Goal: Task Accomplishment & Management: Manage account settings

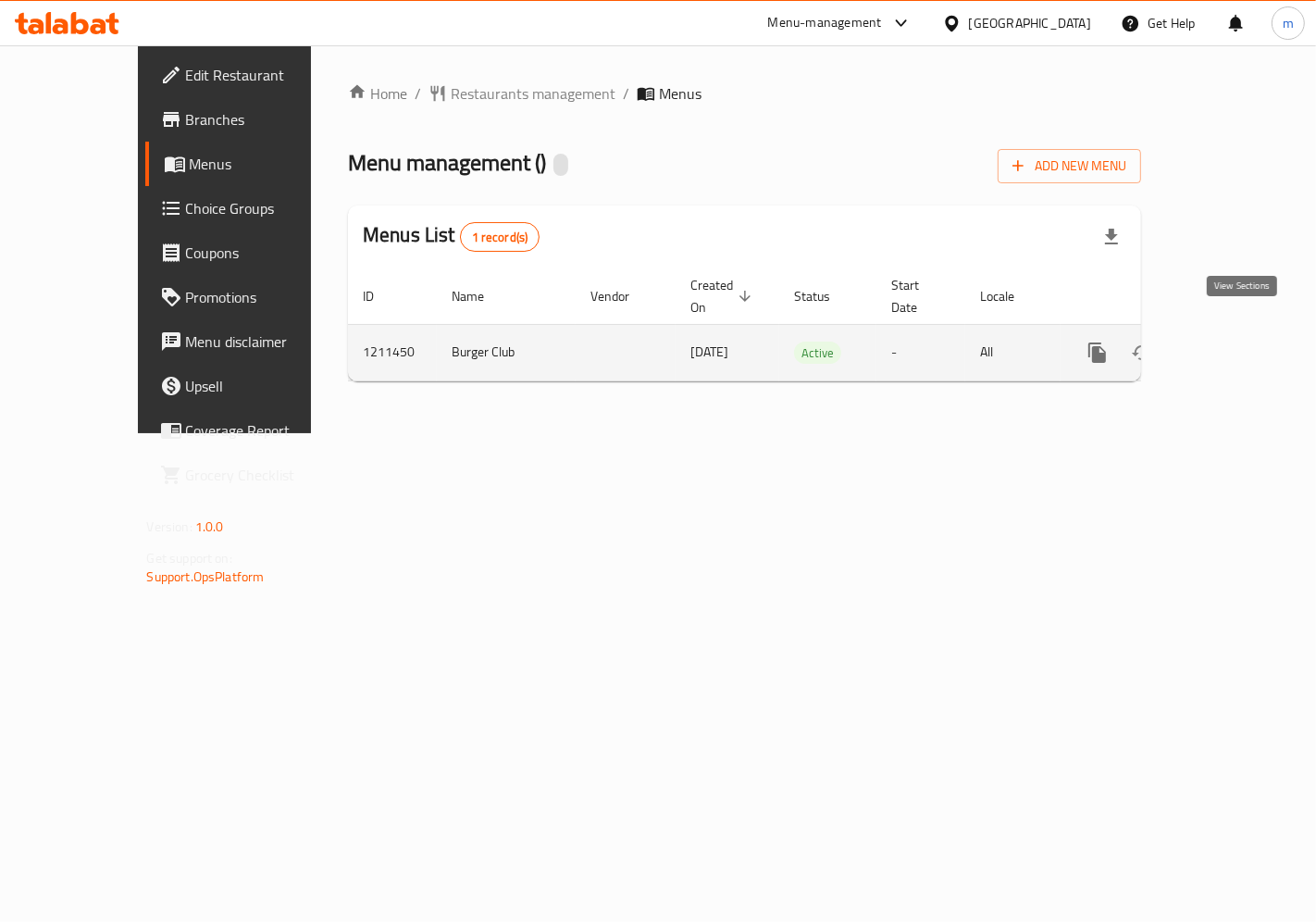
click at [1241, 341] on icon "enhanced table" at bounding box center [1231, 352] width 22 height 22
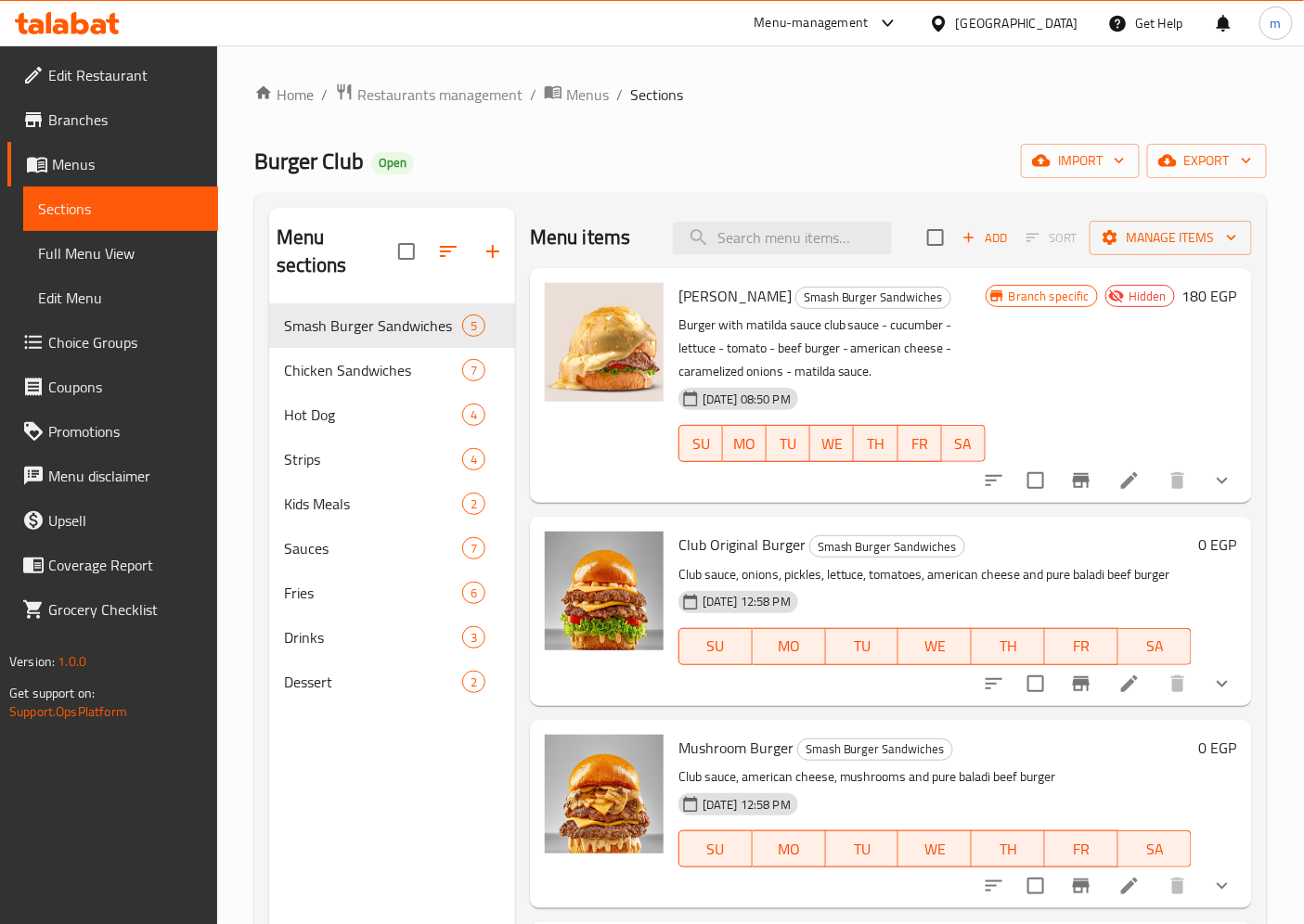
click at [87, 348] on span "Choice Groups" at bounding box center [126, 343] width 155 height 22
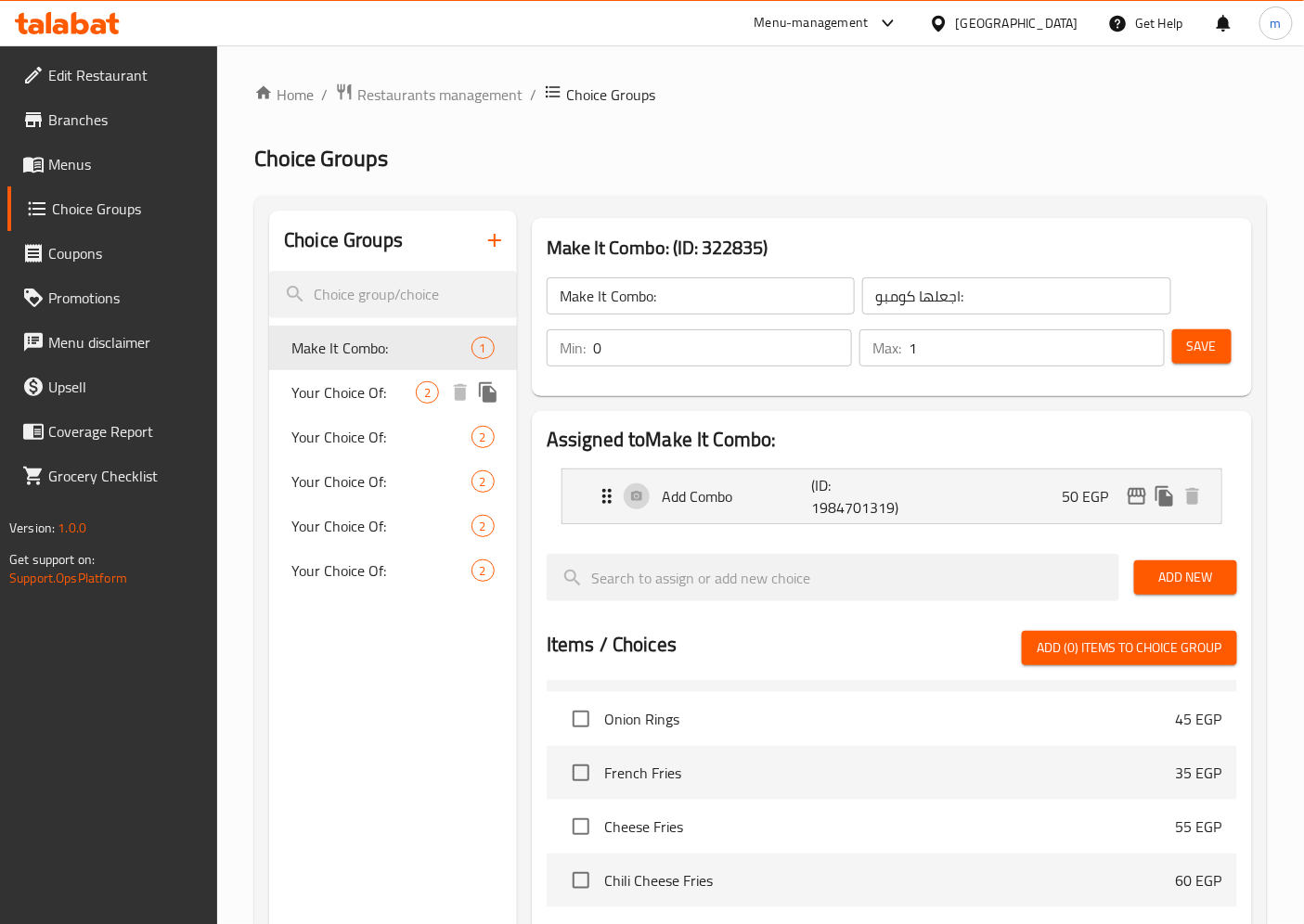
click at [371, 402] on span "Your Choice Of:" at bounding box center [353, 392] width 124 height 22
type input "Your Choice Of:"
type input "اختيارك من:"
type input "1"
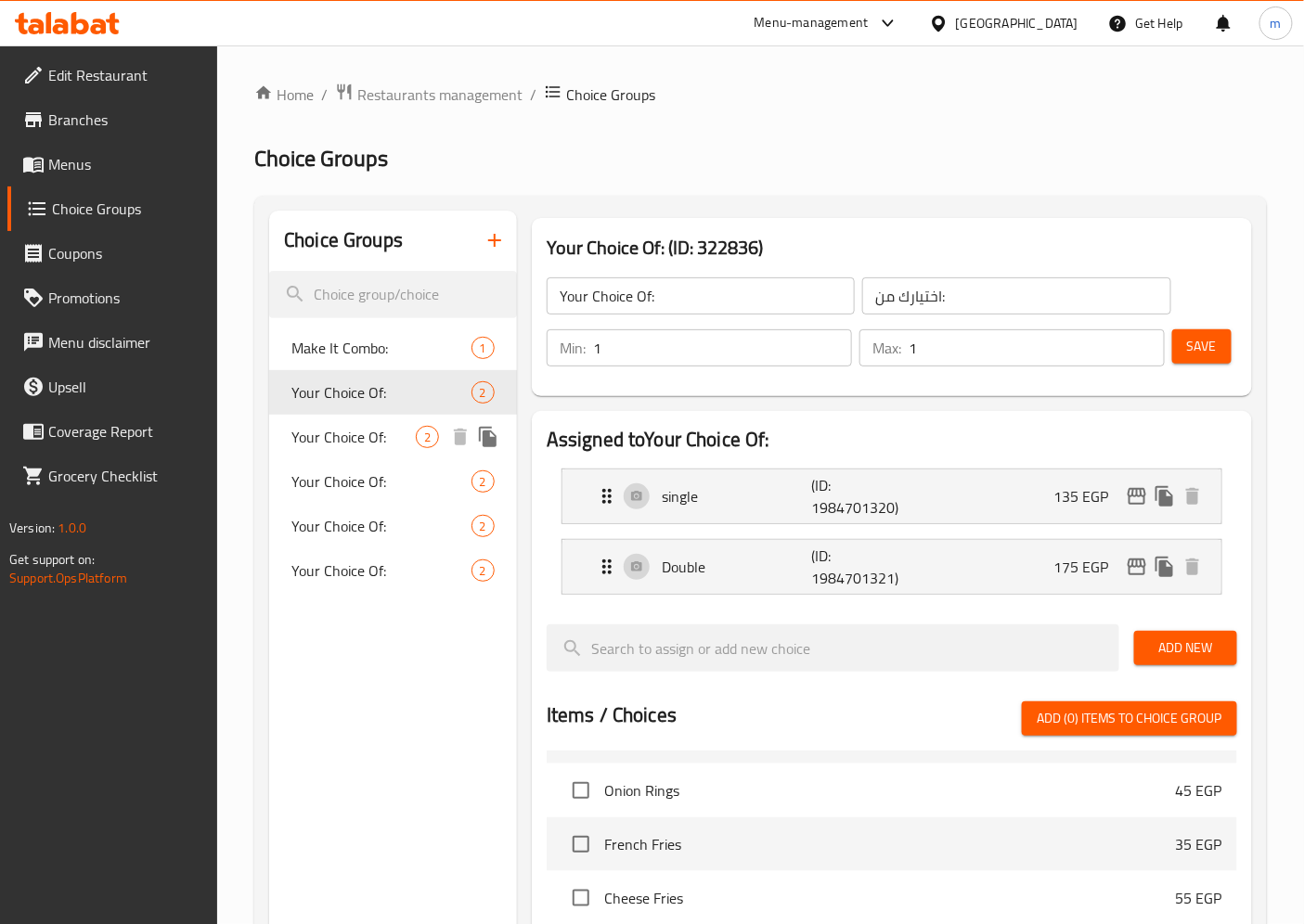
click at [373, 434] on span "Your Choice Of:" at bounding box center [353, 437] width 124 height 22
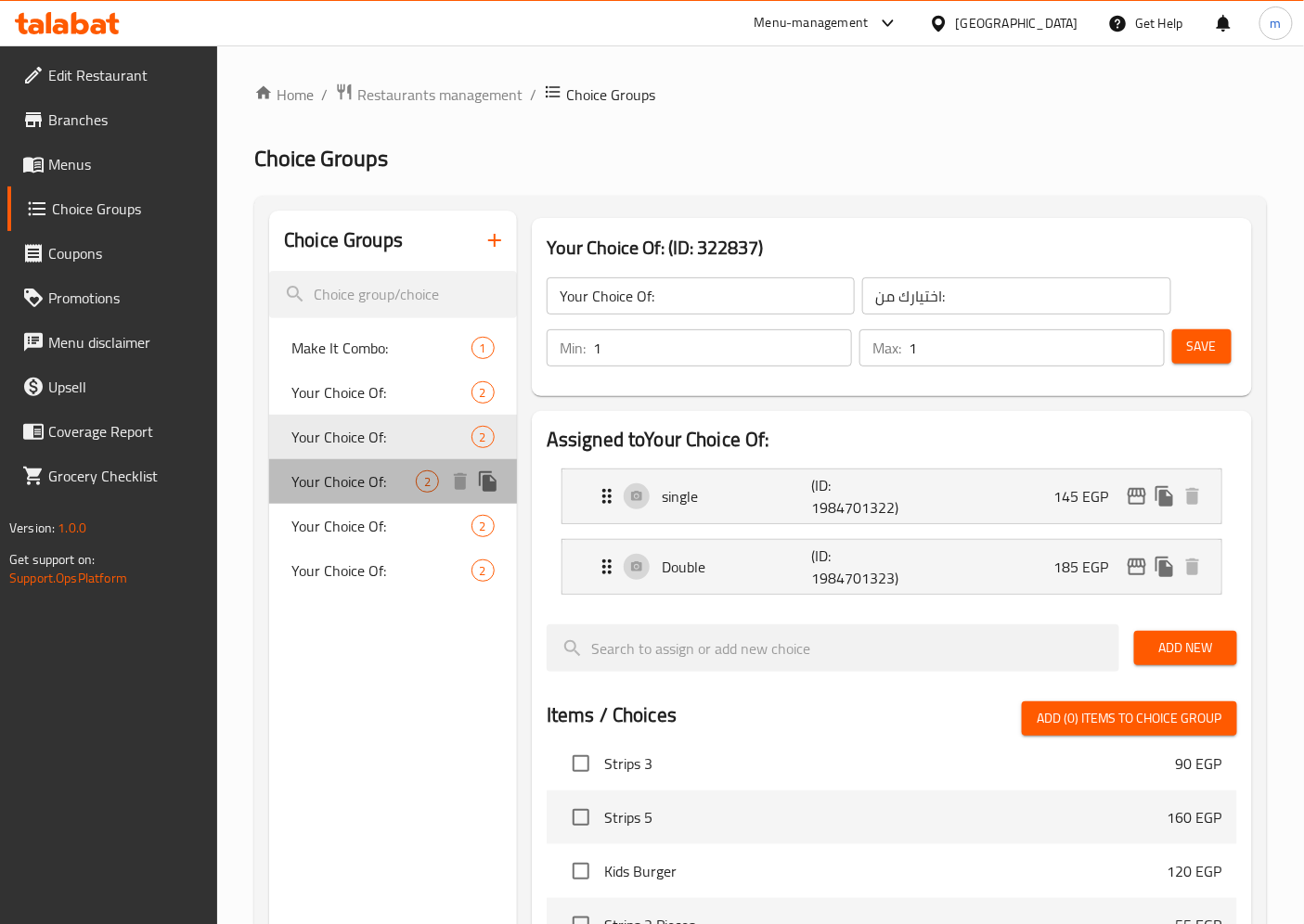
click at [355, 476] on span "Your Choice Of:" at bounding box center [353, 481] width 124 height 22
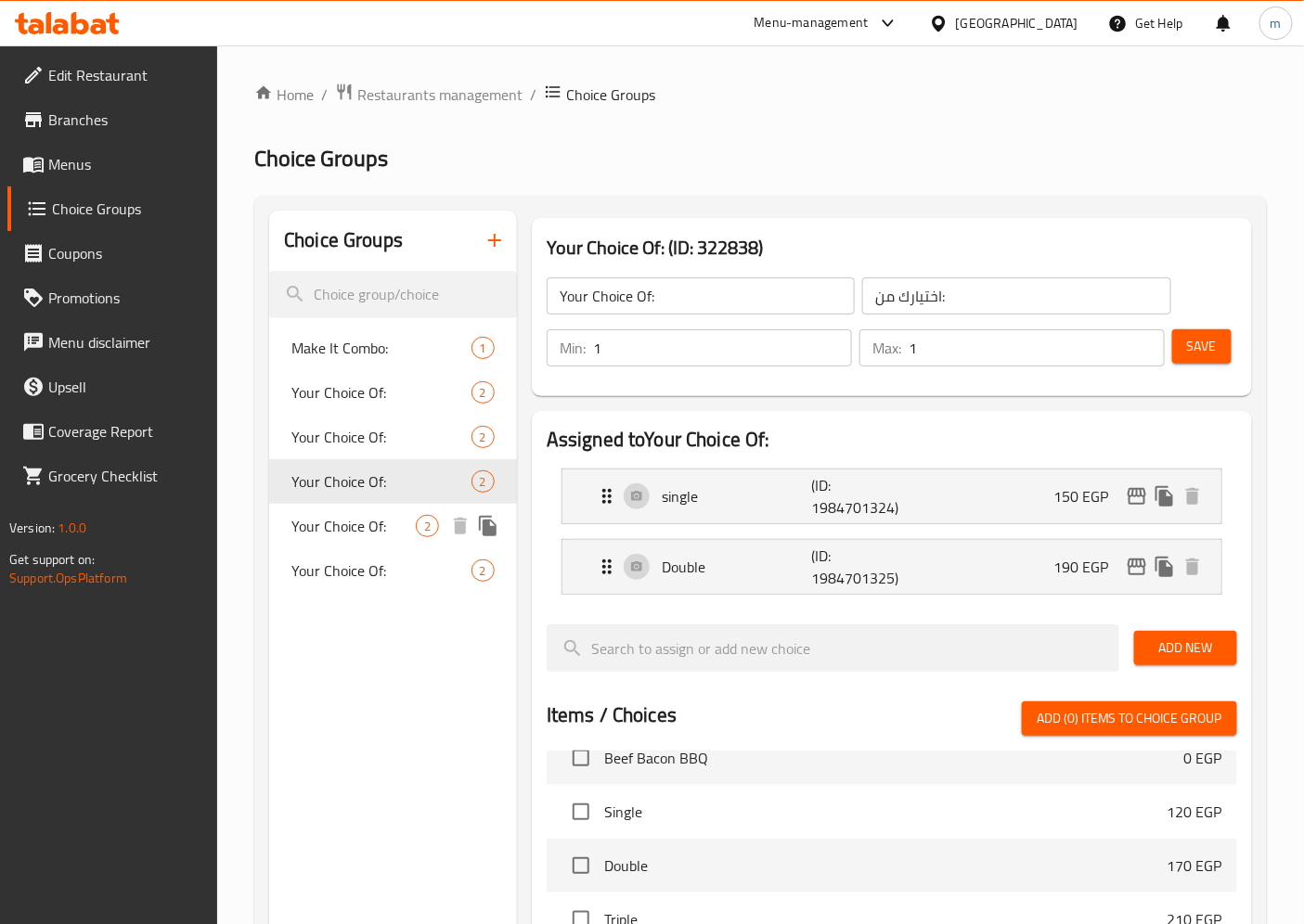
click at [340, 533] on span "Your Choice Of:" at bounding box center [353, 526] width 124 height 22
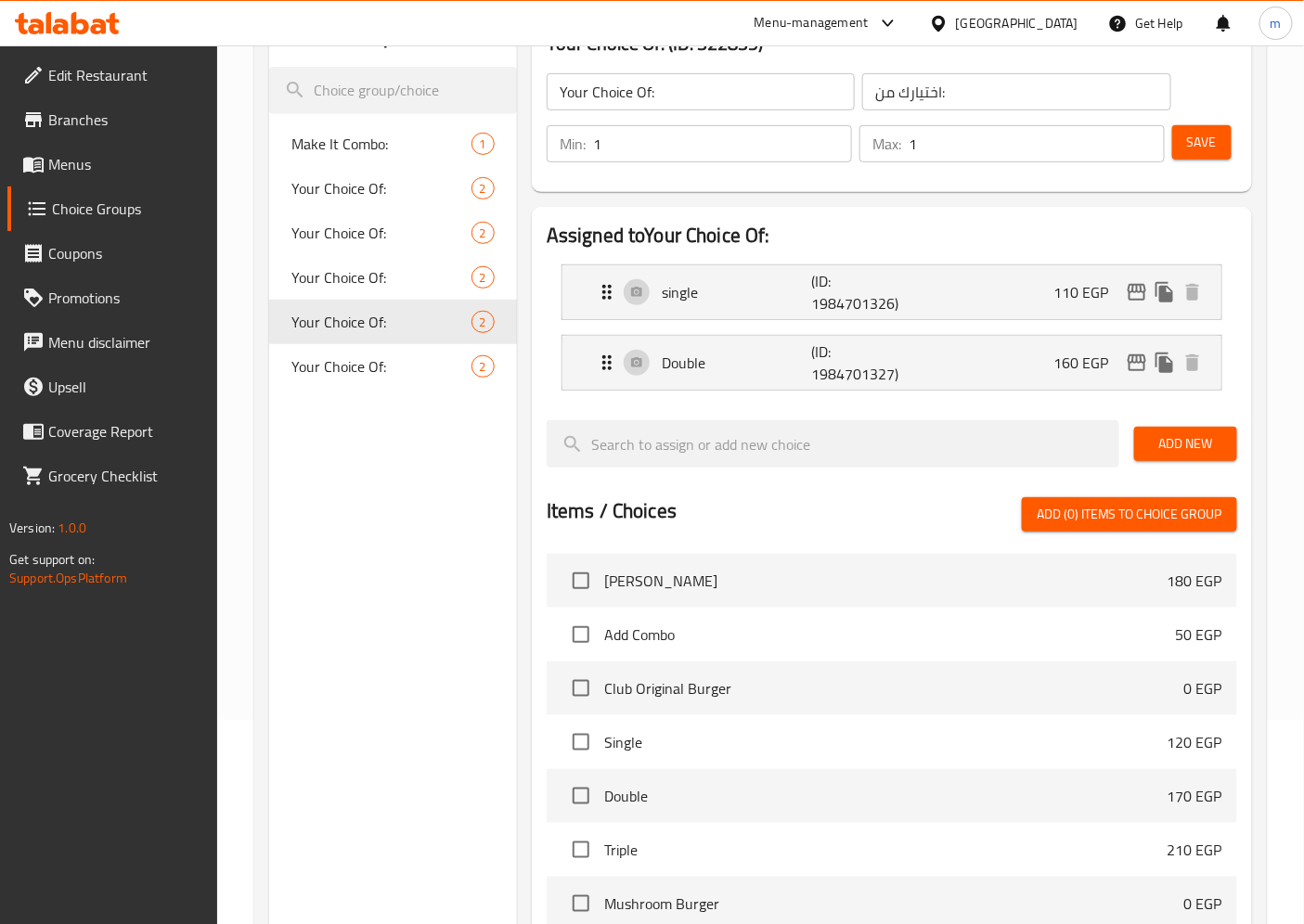
scroll to position [206, 0]
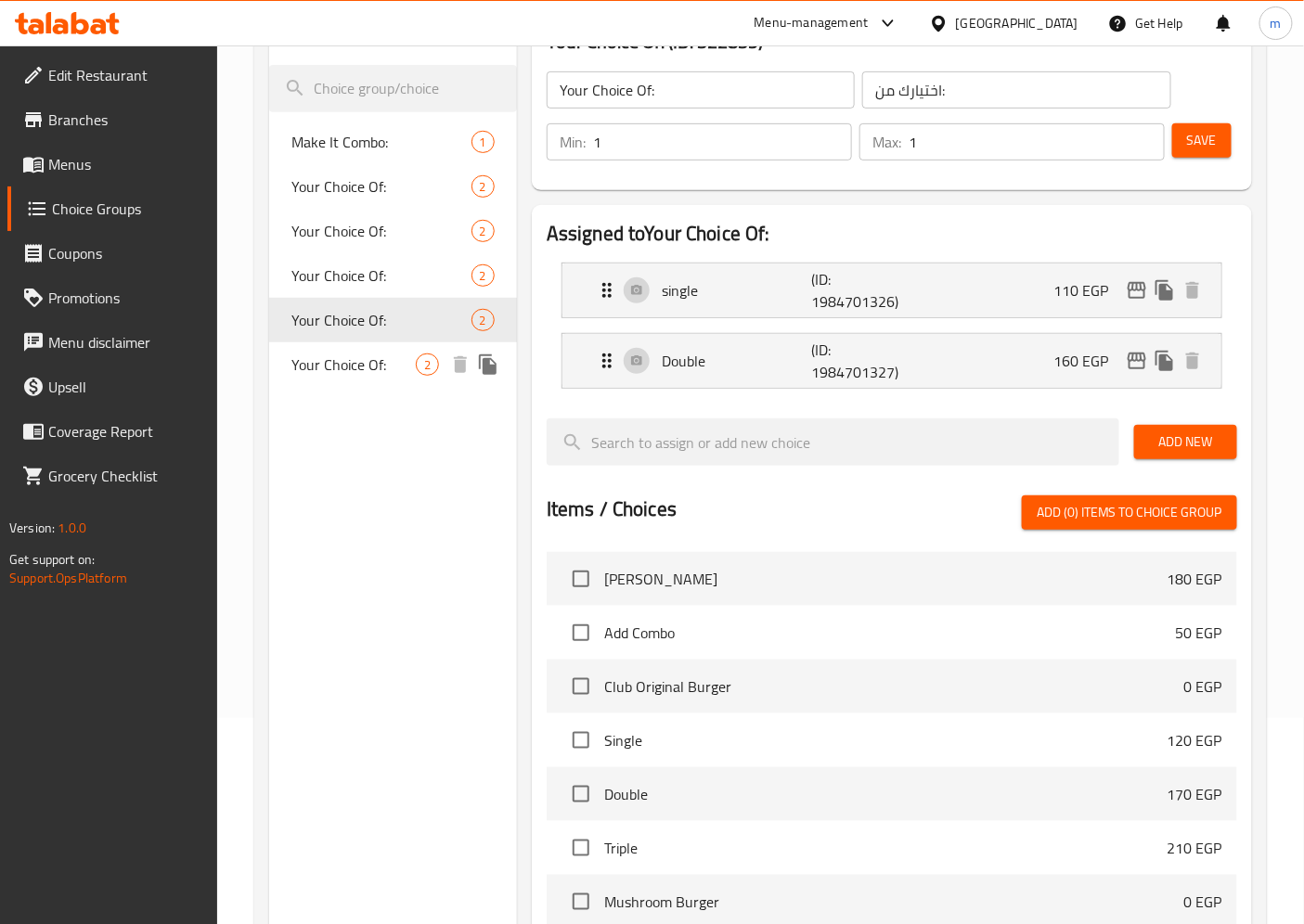
drag, startPoint x: 371, startPoint y: 359, endPoint x: 423, endPoint y: 363, distance: 52.2
click at [371, 359] on span "Your Choice Of:" at bounding box center [353, 364] width 124 height 22
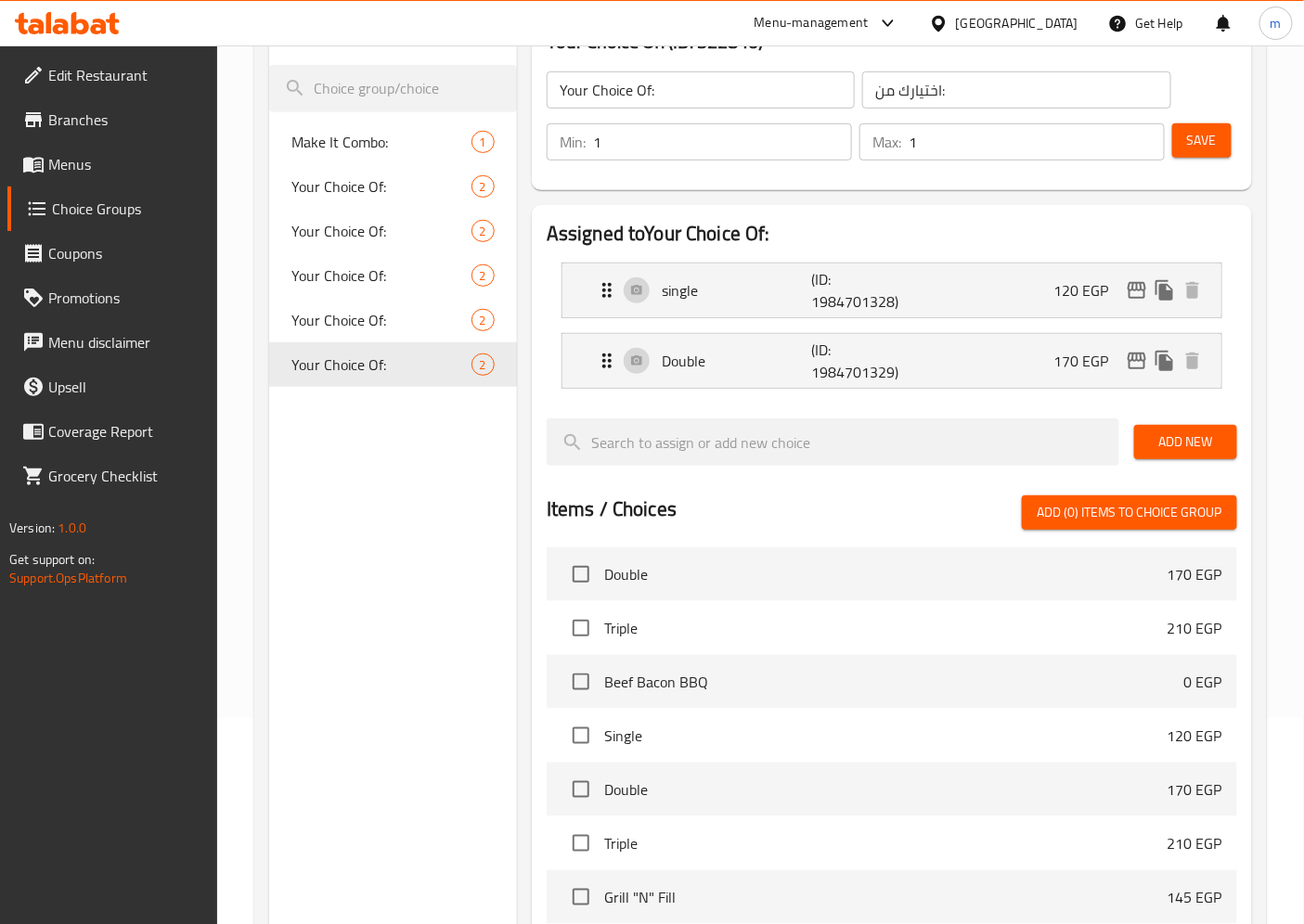
scroll to position [618, 0]
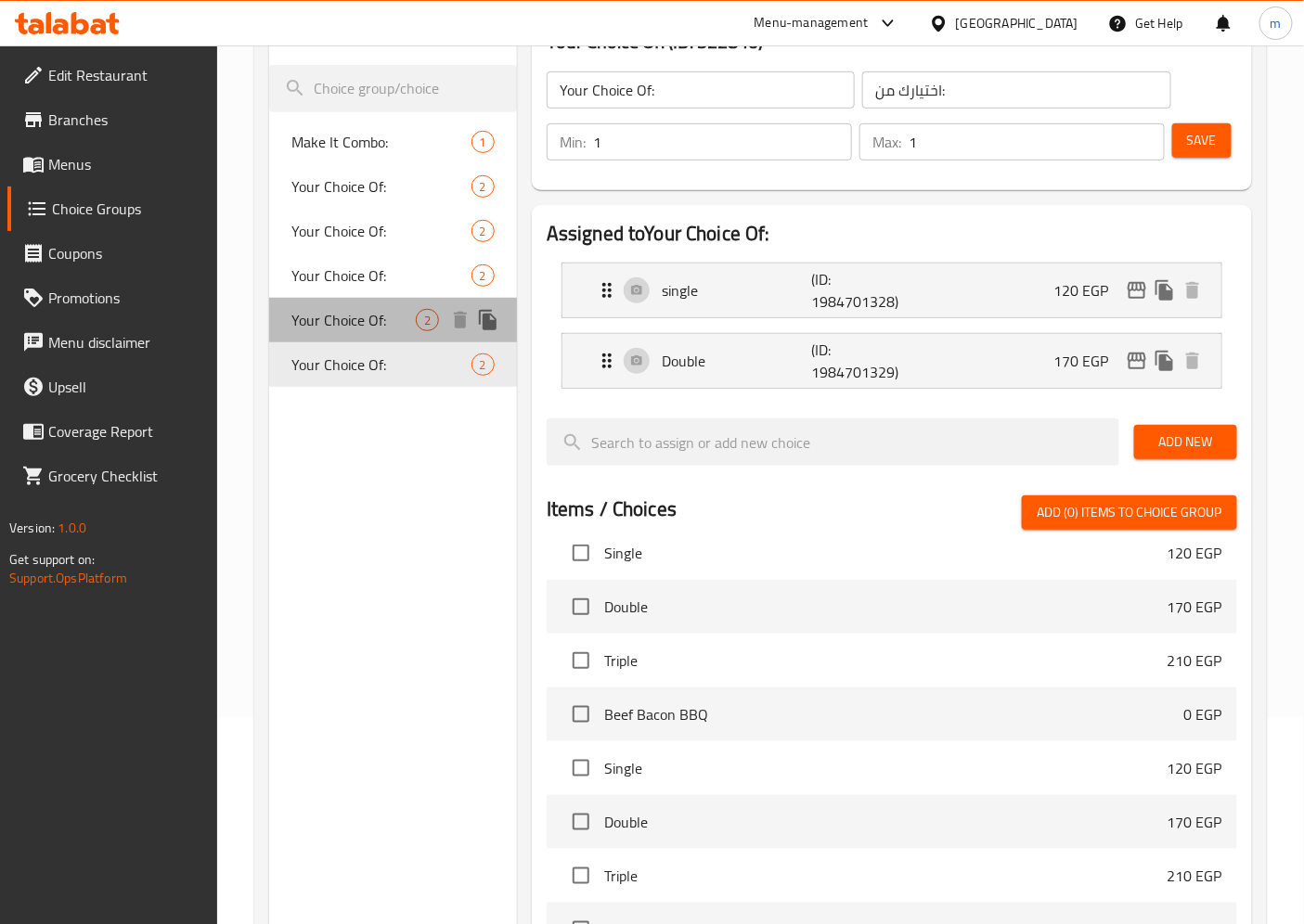
click at [340, 309] on span "Your Choice Of:" at bounding box center [353, 320] width 124 height 22
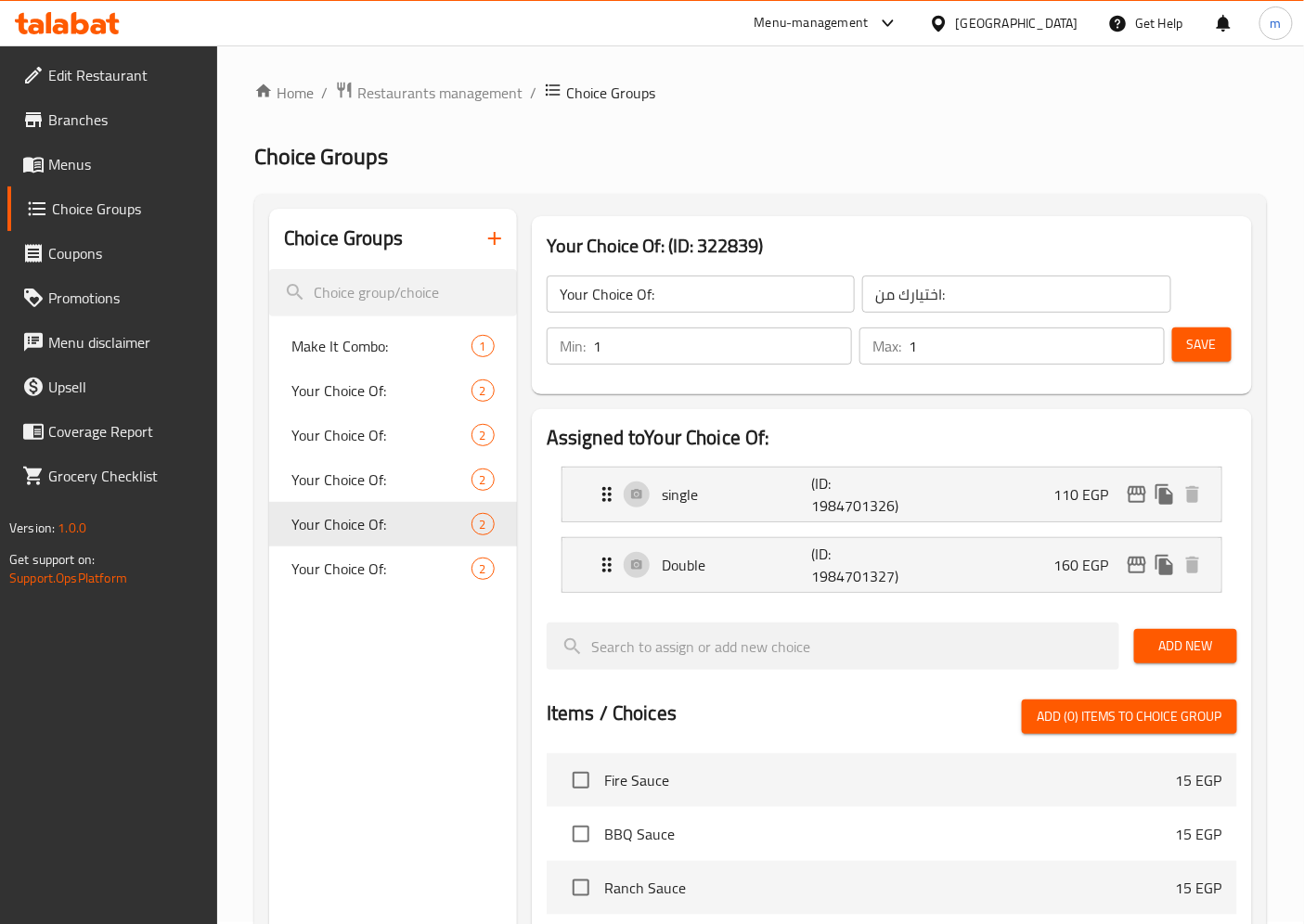
scroll to position [0, 0]
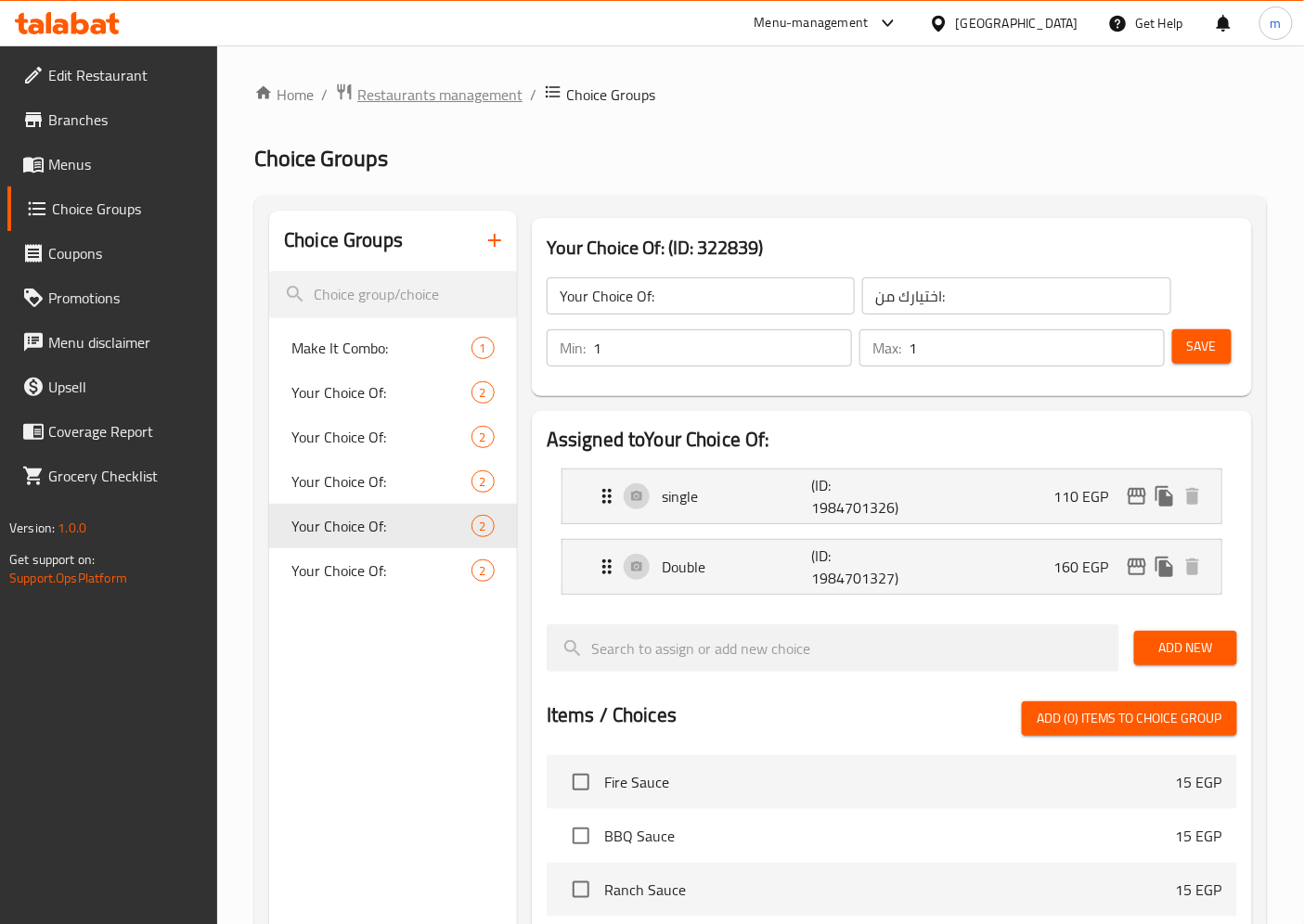
click at [425, 89] on span "Restaurants management" at bounding box center [439, 94] width 165 height 22
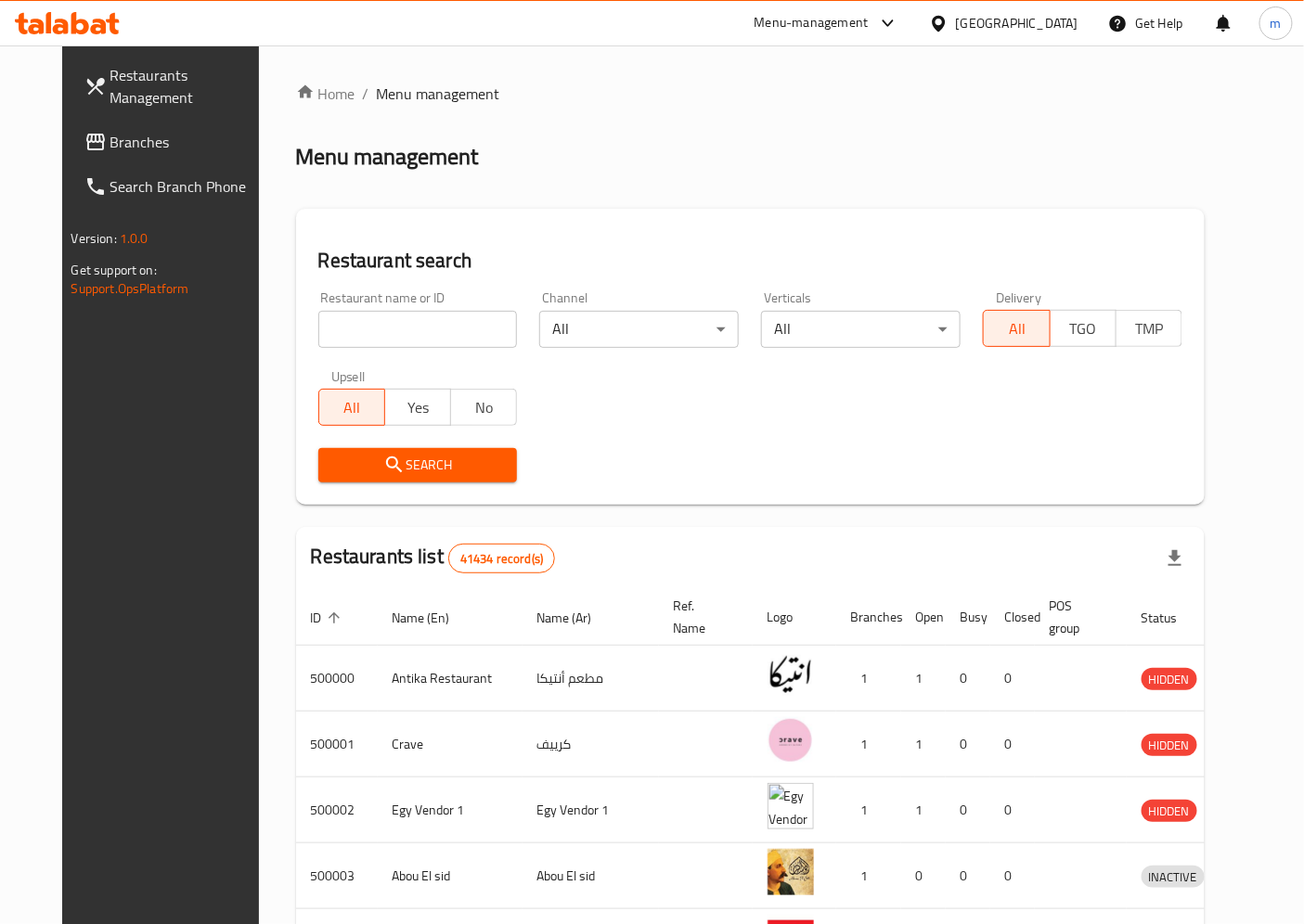
click at [143, 142] on span "Branches" at bounding box center [188, 142] width 155 height 22
